Goal: Task Accomplishment & Management: Use online tool/utility

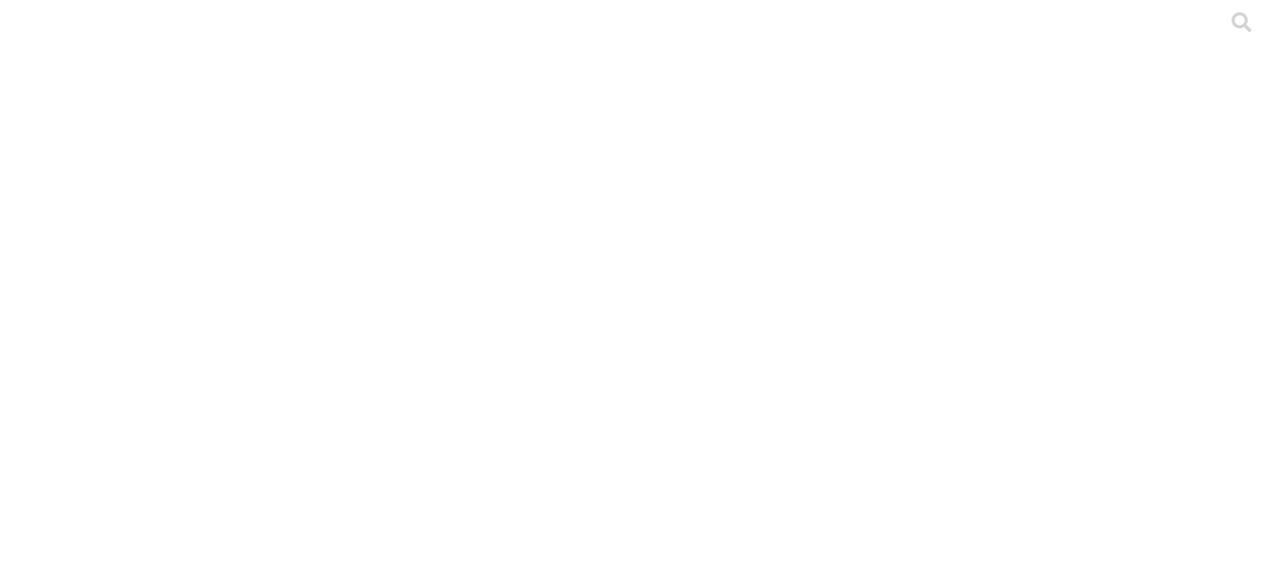
type input "Desemp Grup a [DATE]"
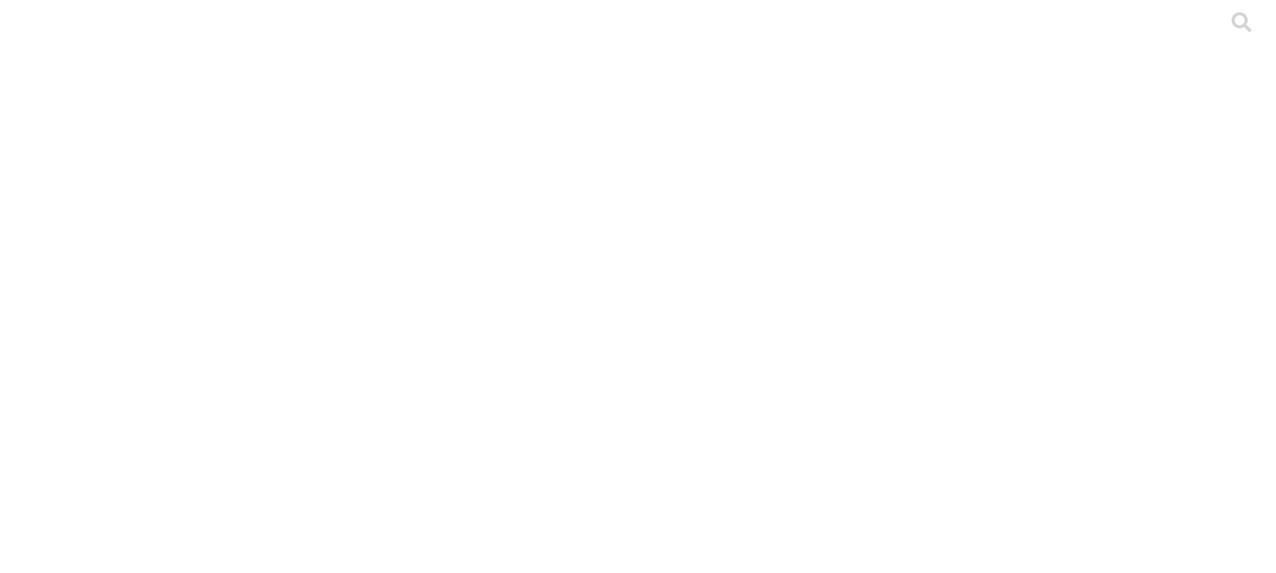
type input "Stock H a Agost 2025"
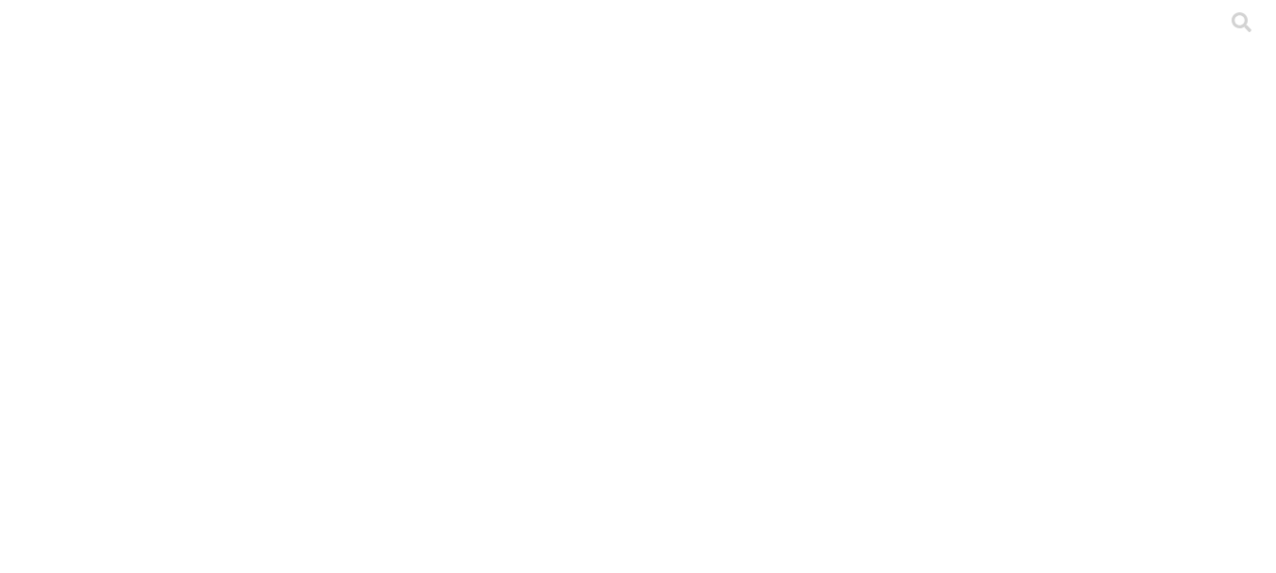
type input "Desemp Prim a Agost 2025"
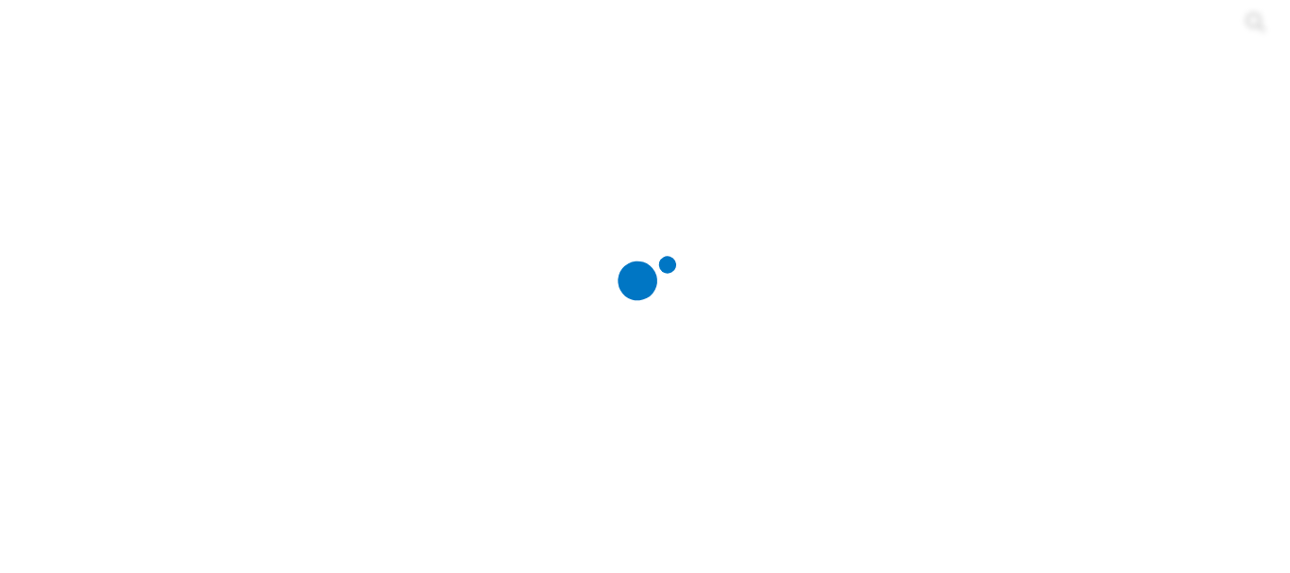
click at [302, 374] on div at bounding box center [653, 286] width 1290 height 573
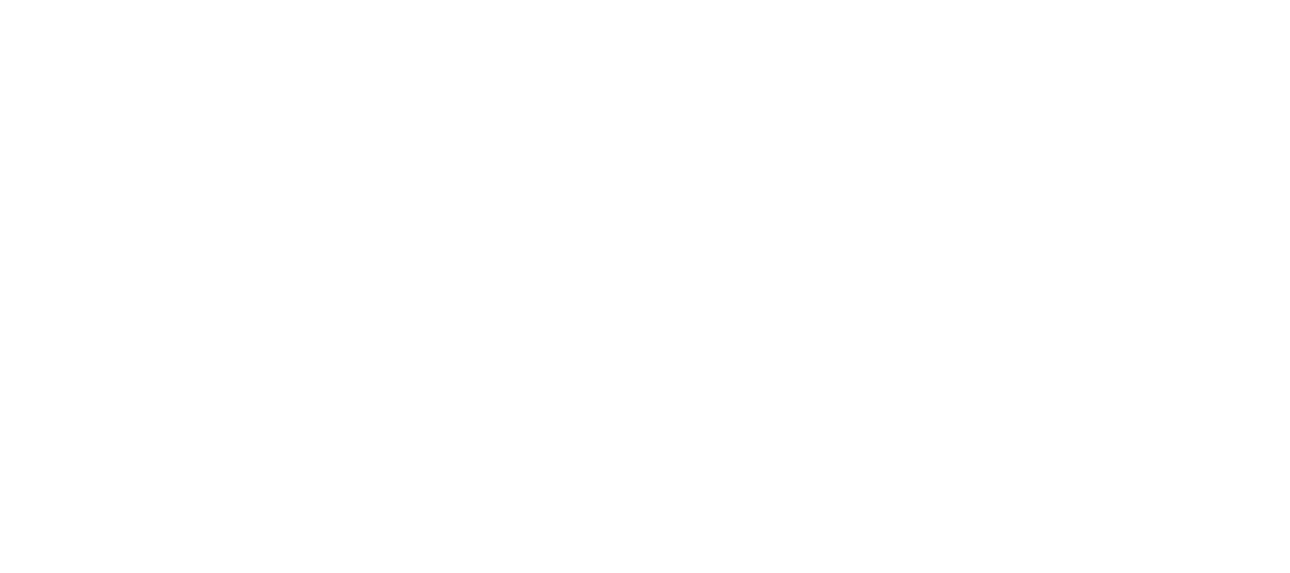
type input "Desemp a [DATE]"
